Goal: Information Seeking & Learning: Check status

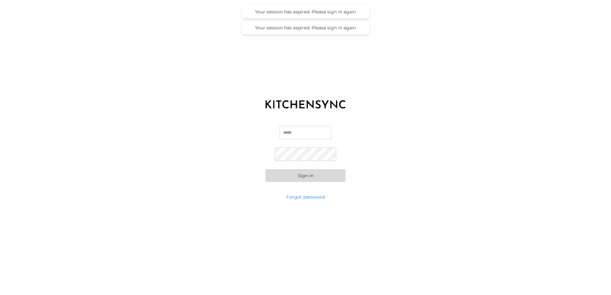
type input "**********"
click at [328, 177] on button "Sign in" at bounding box center [305, 175] width 80 height 13
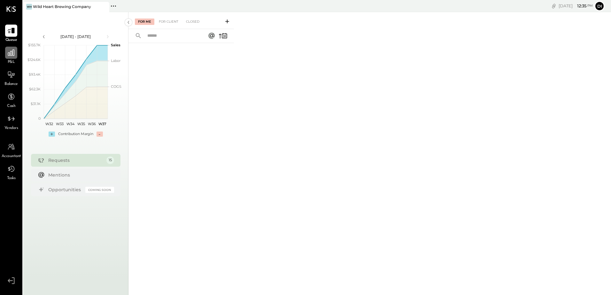
click at [6, 51] on div at bounding box center [11, 53] width 12 height 12
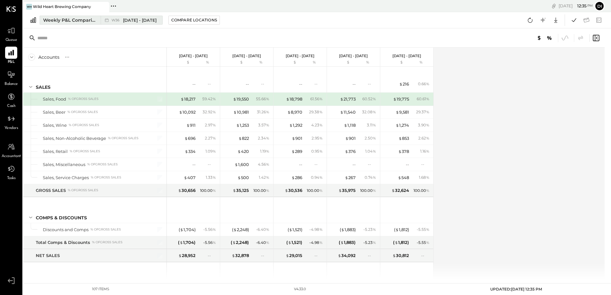
click at [122, 21] on div "W36 [DATE] - [DATE]" at bounding box center [133, 20] width 45 height 6
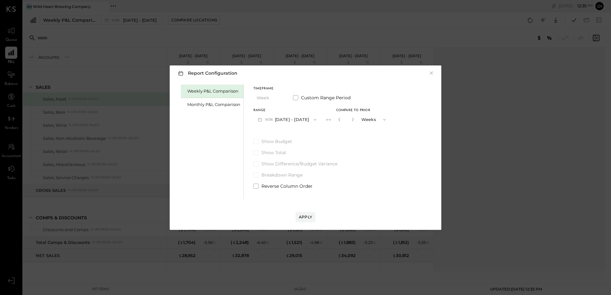
click at [604, 160] on div "Report Configuration × Weekly P&L Comparison Monthly P&L Comparison Timeframe W…" at bounding box center [305, 147] width 611 height 295
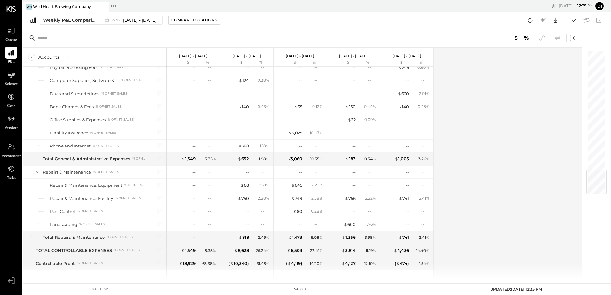
scroll to position [1032, 0]
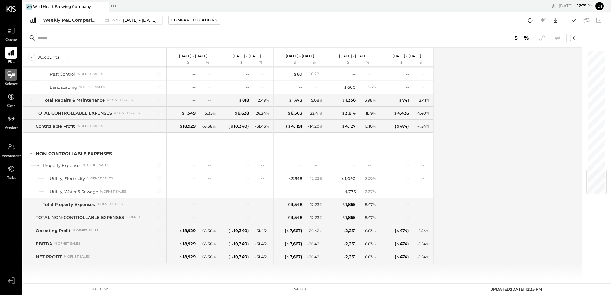
click at [14, 80] on div at bounding box center [11, 75] width 12 height 12
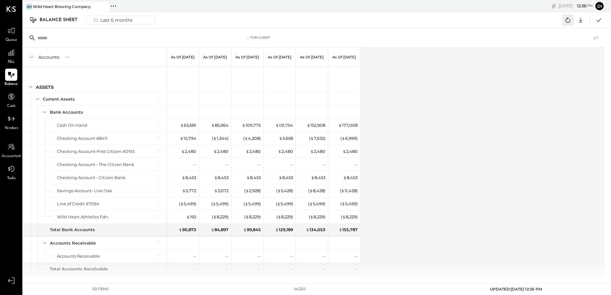
click at [566, 22] on icon at bounding box center [567, 20] width 8 height 8
